Goal: Navigation & Orientation: Find specific page/section

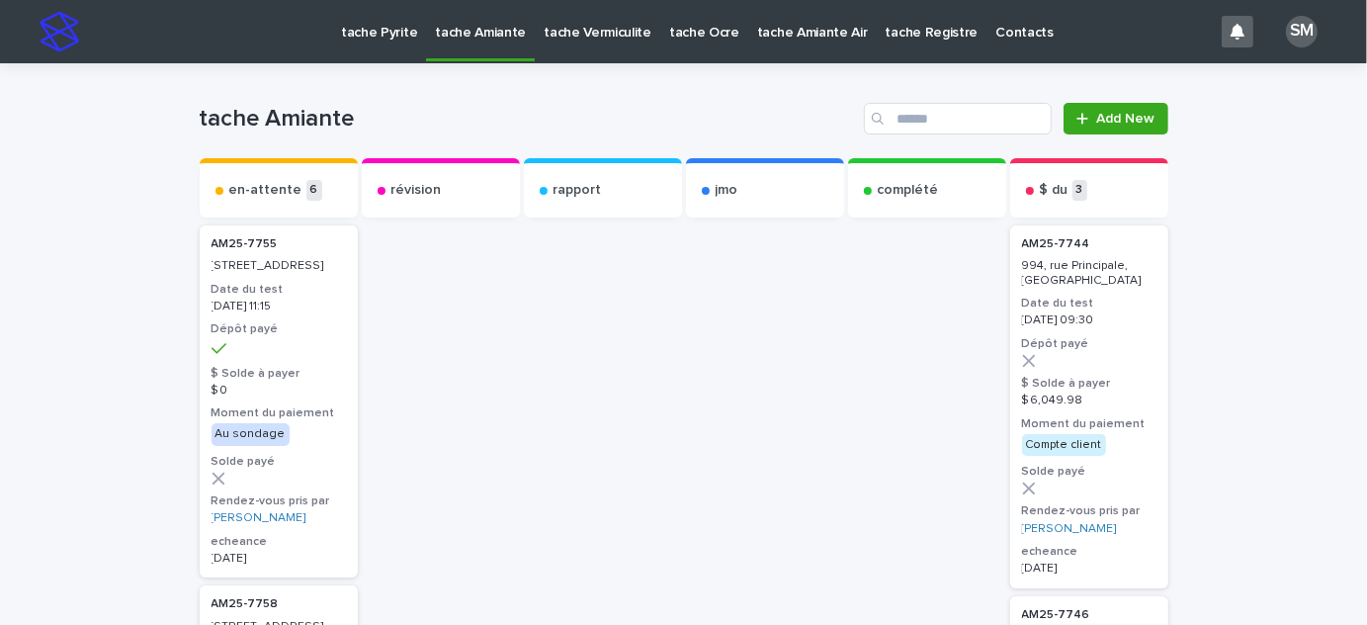
click at [366, 19] on p "tache Pyrite" at bounding box center [379, 21] width 76 height 42
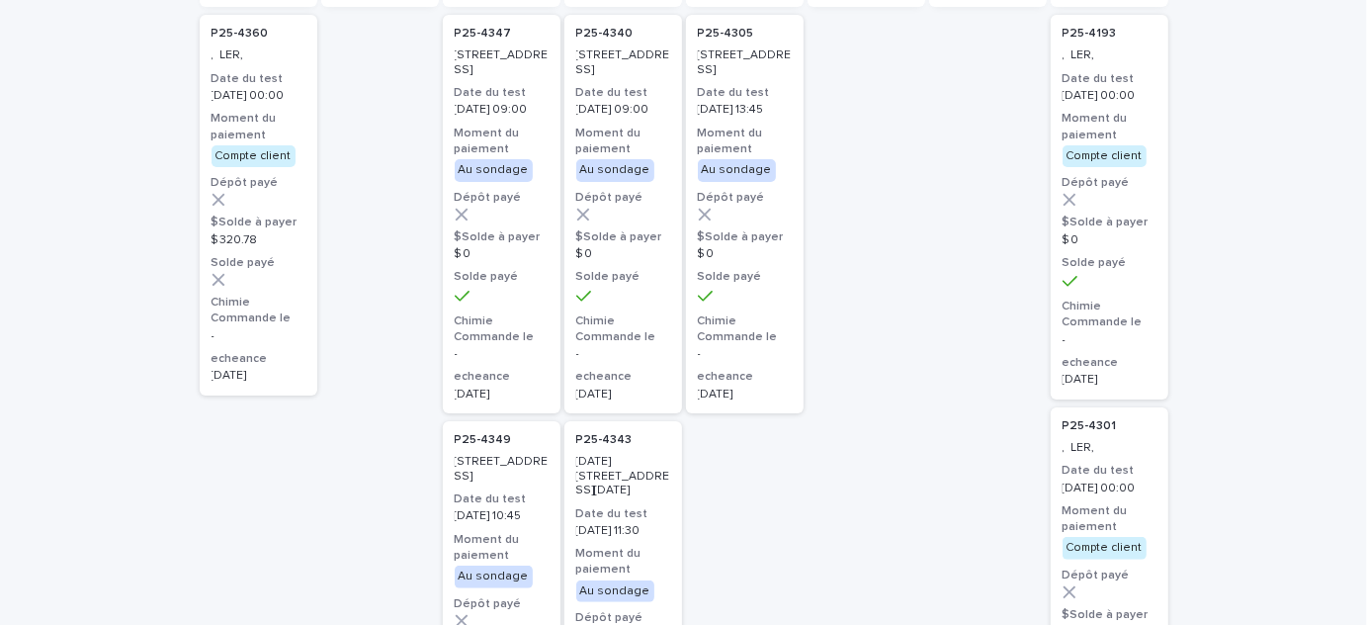
scroll to position [198, 0]
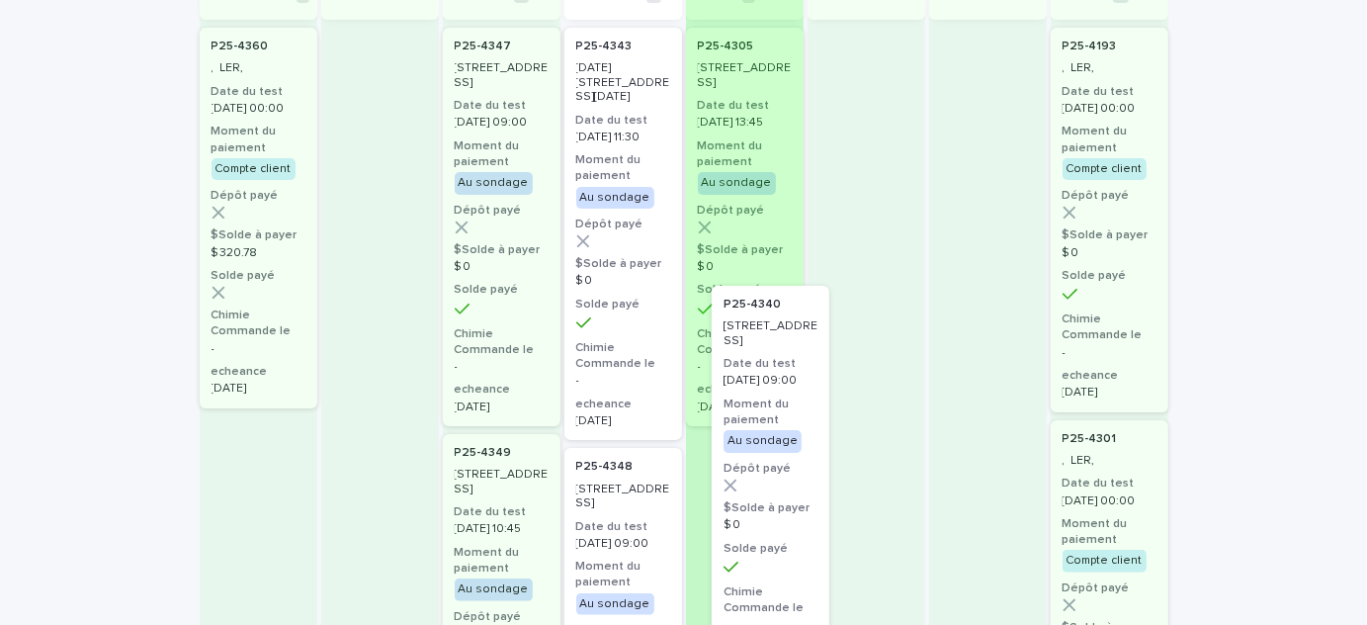
drag, startPoint x: 696, startPoint y: 212, endPoint x: 777, endPoint y: 396, distance: 200.9
